Goal: Go to known website: Access a specific website the user already knows

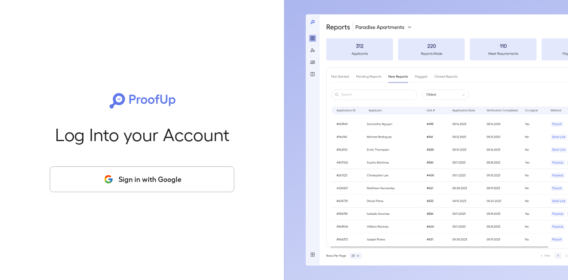
click at [169, 183] on button "Sign in with Google" at bounding box center [142, 179] width 185 height 26
